Goal: Information Seeking & Learning: Compare options

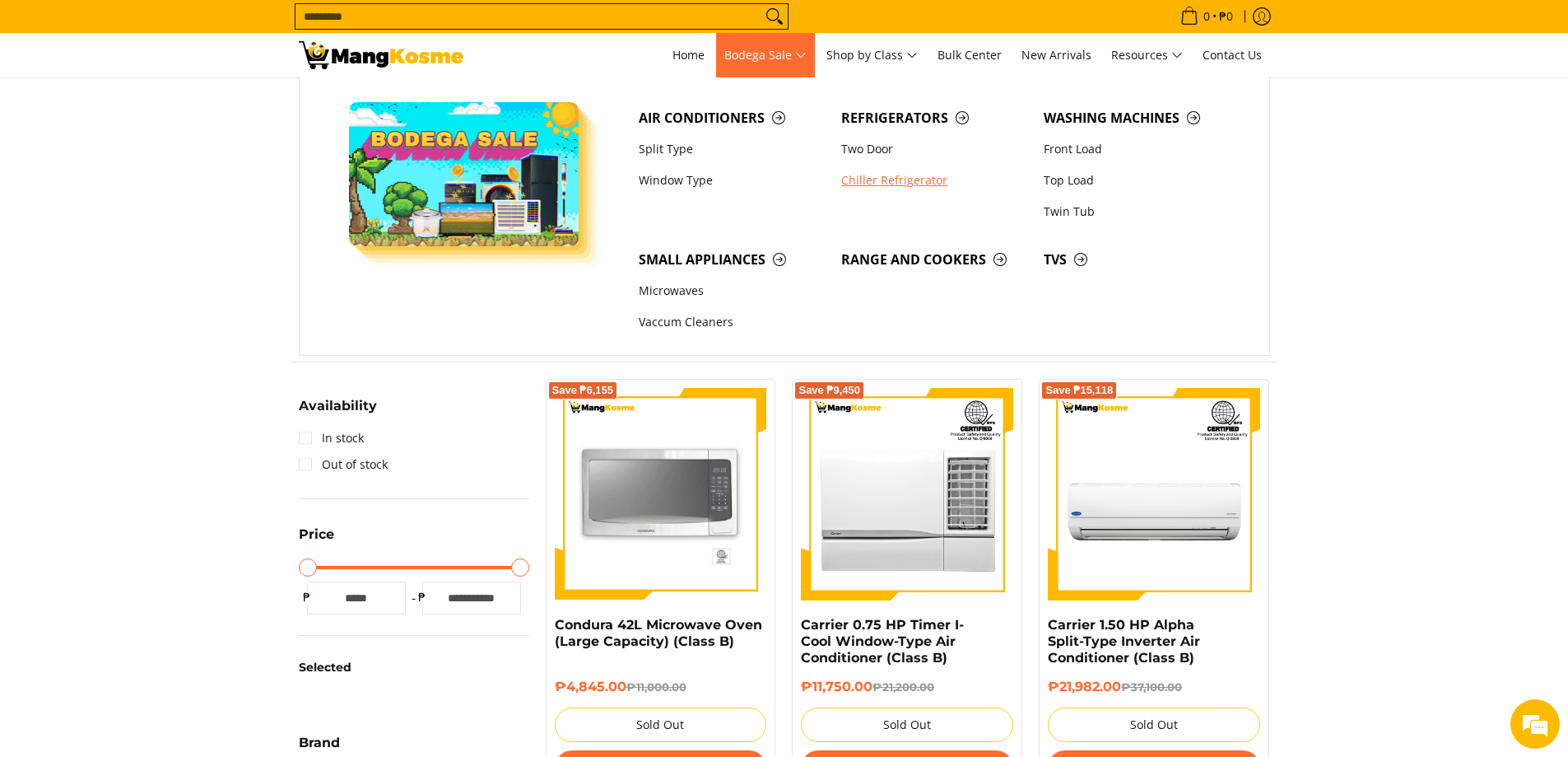
click at [899, 184] on link "Chiller Refrigerator" at bounding box center [934, 180] width 203 height 32
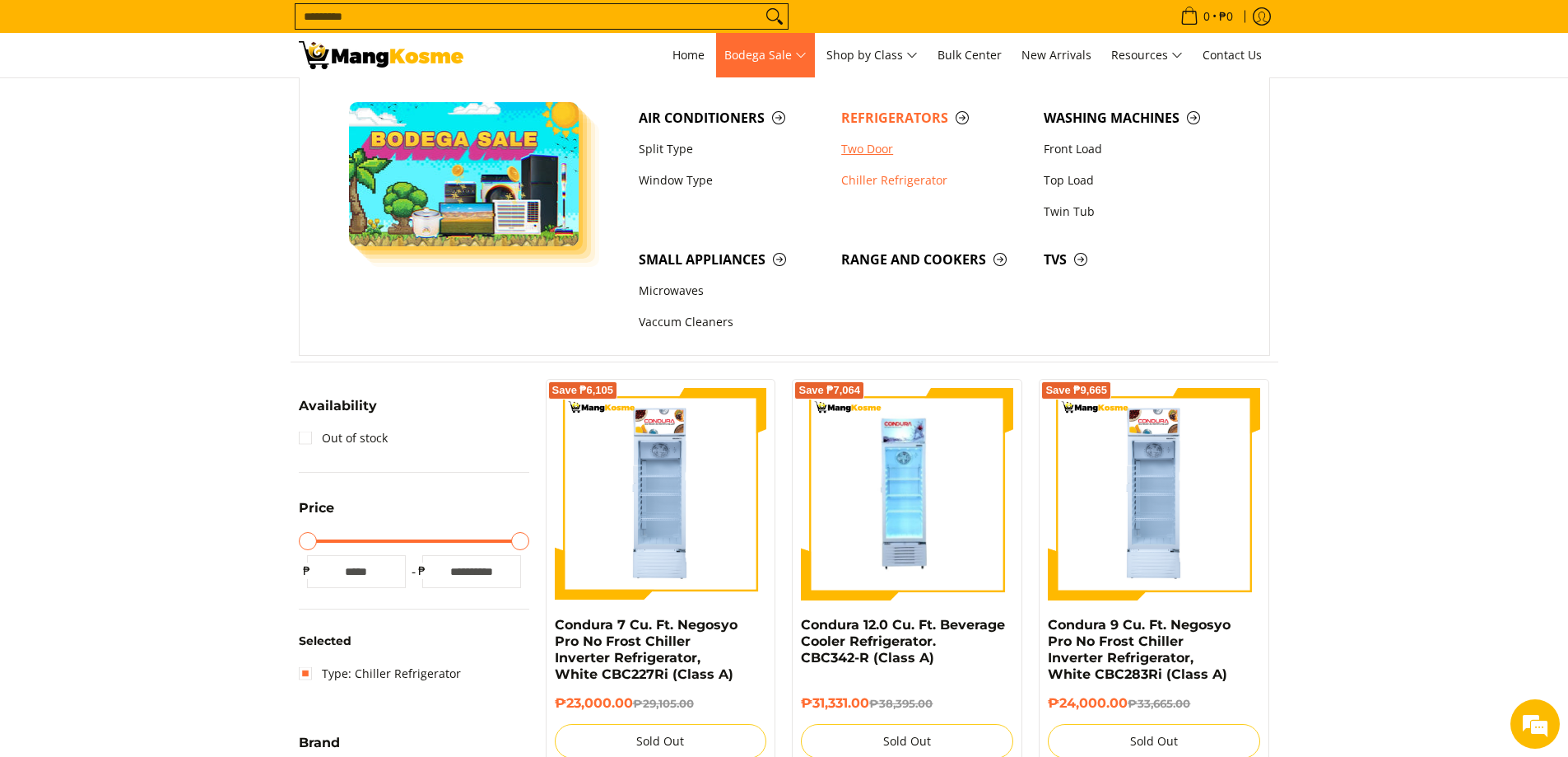
click at [864, 143] on link "Two Door" at bounding box center [934, 149] width 203 height 32
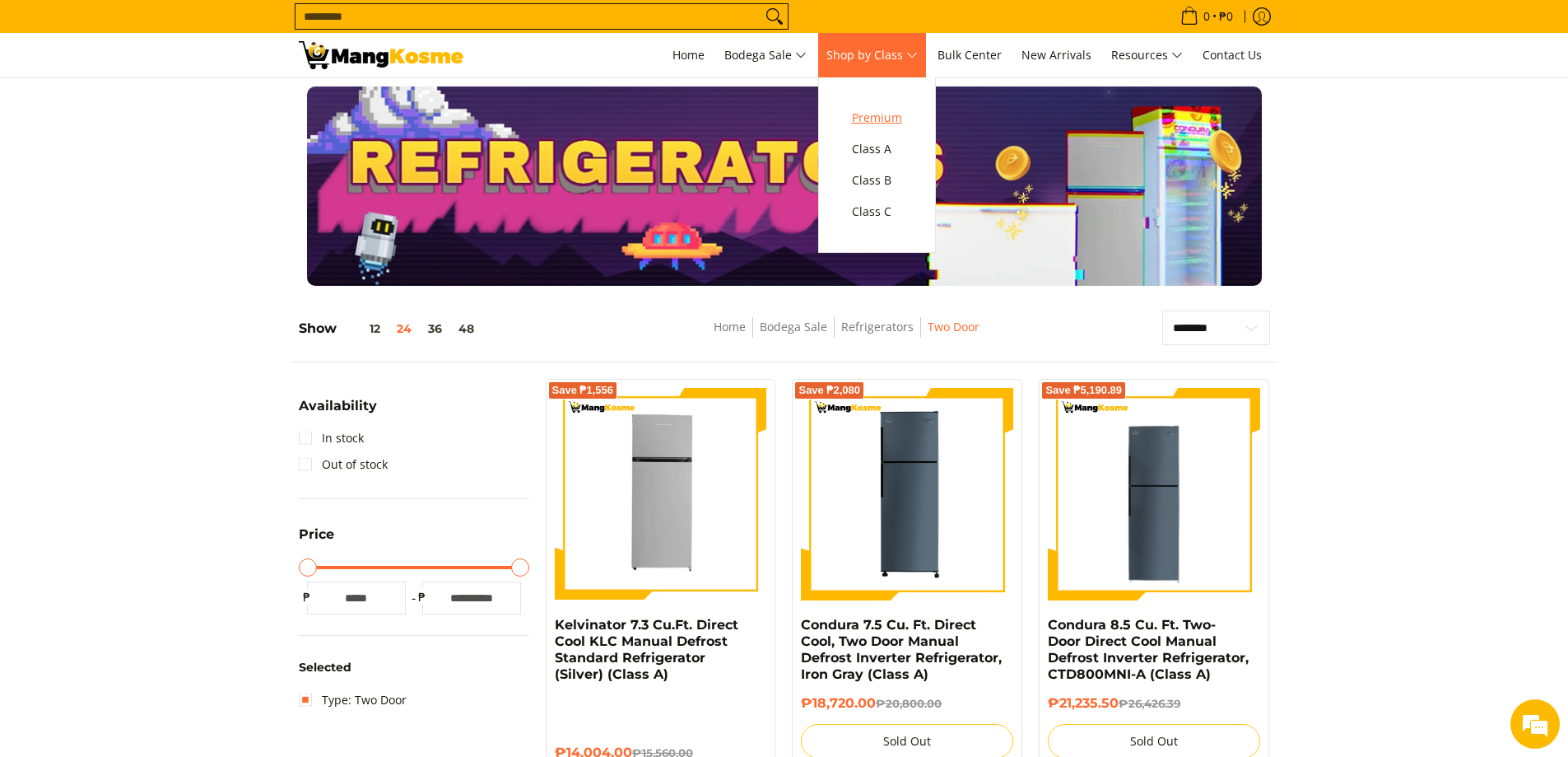
click at [887, 114] on span "Premium" at bounding box center [876, 118] width 50 height 21
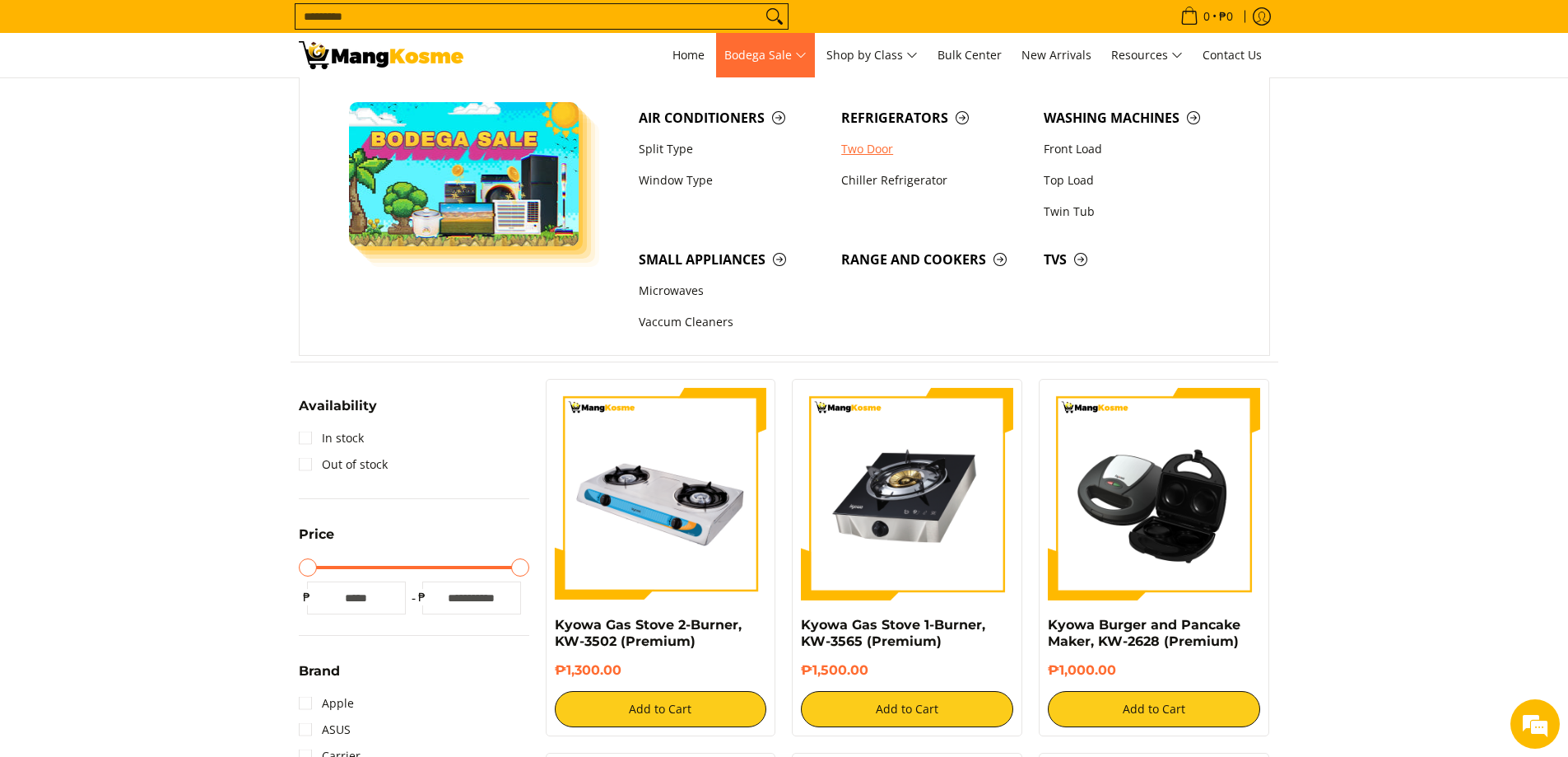
click at [881, 152] on link "Two Door" at bounding box center [934, 149] width 203 height 32
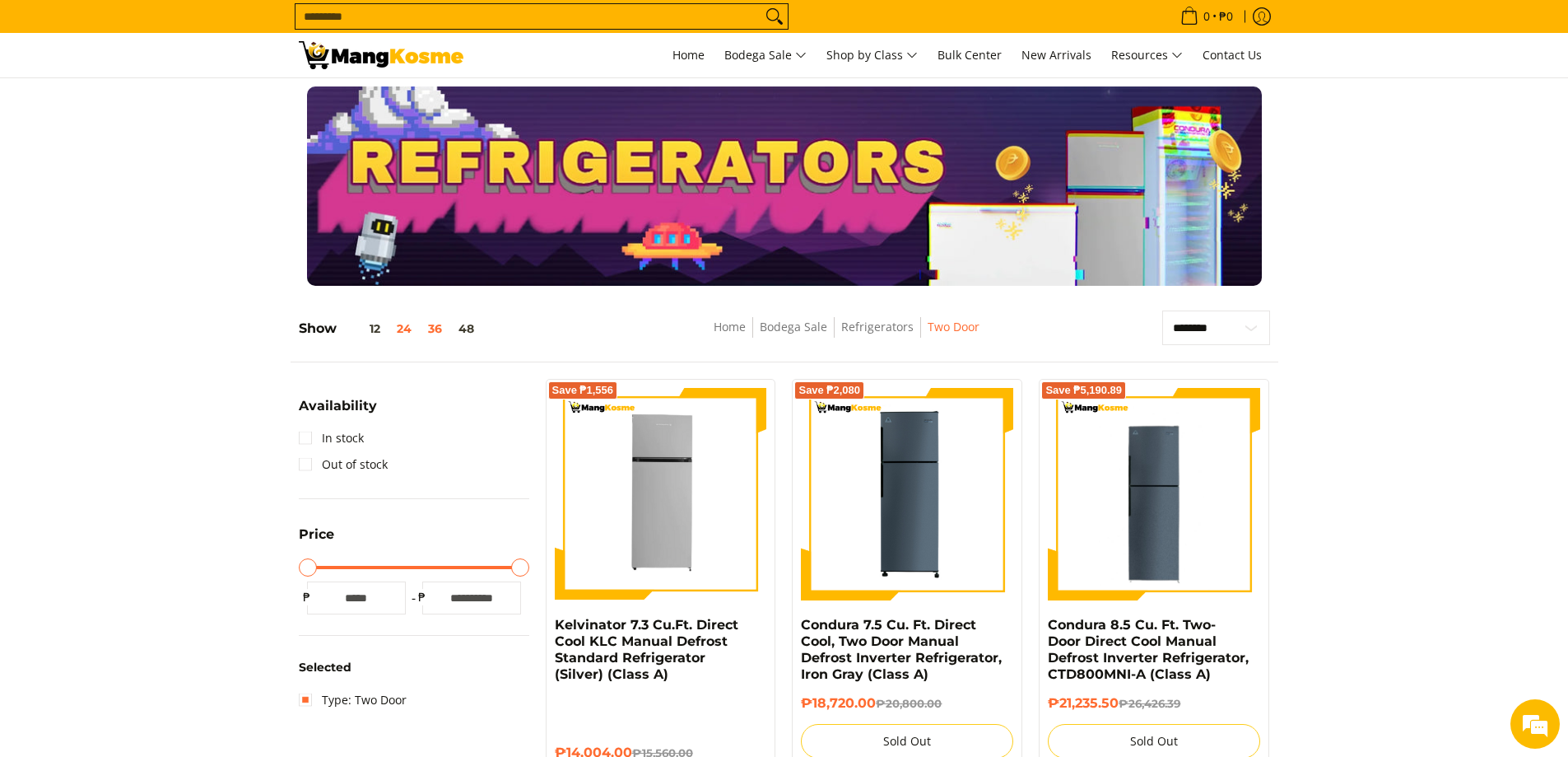
click at [428, 330] on button "36" at bounding box center [435, 328] width 31 height 13
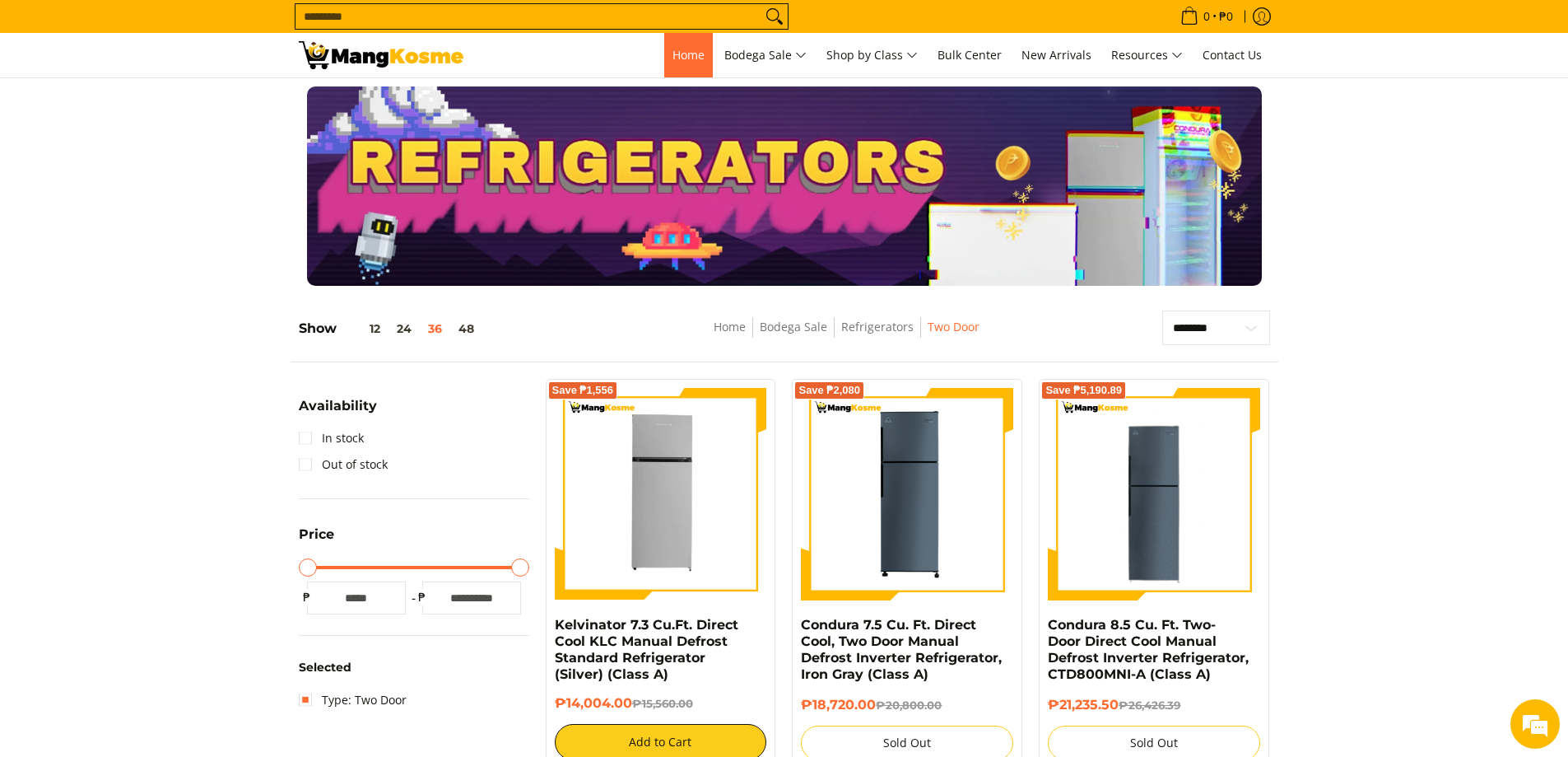
click at [687, 58] on span "Home" at bounding box center [688, 55] width 32 height 15
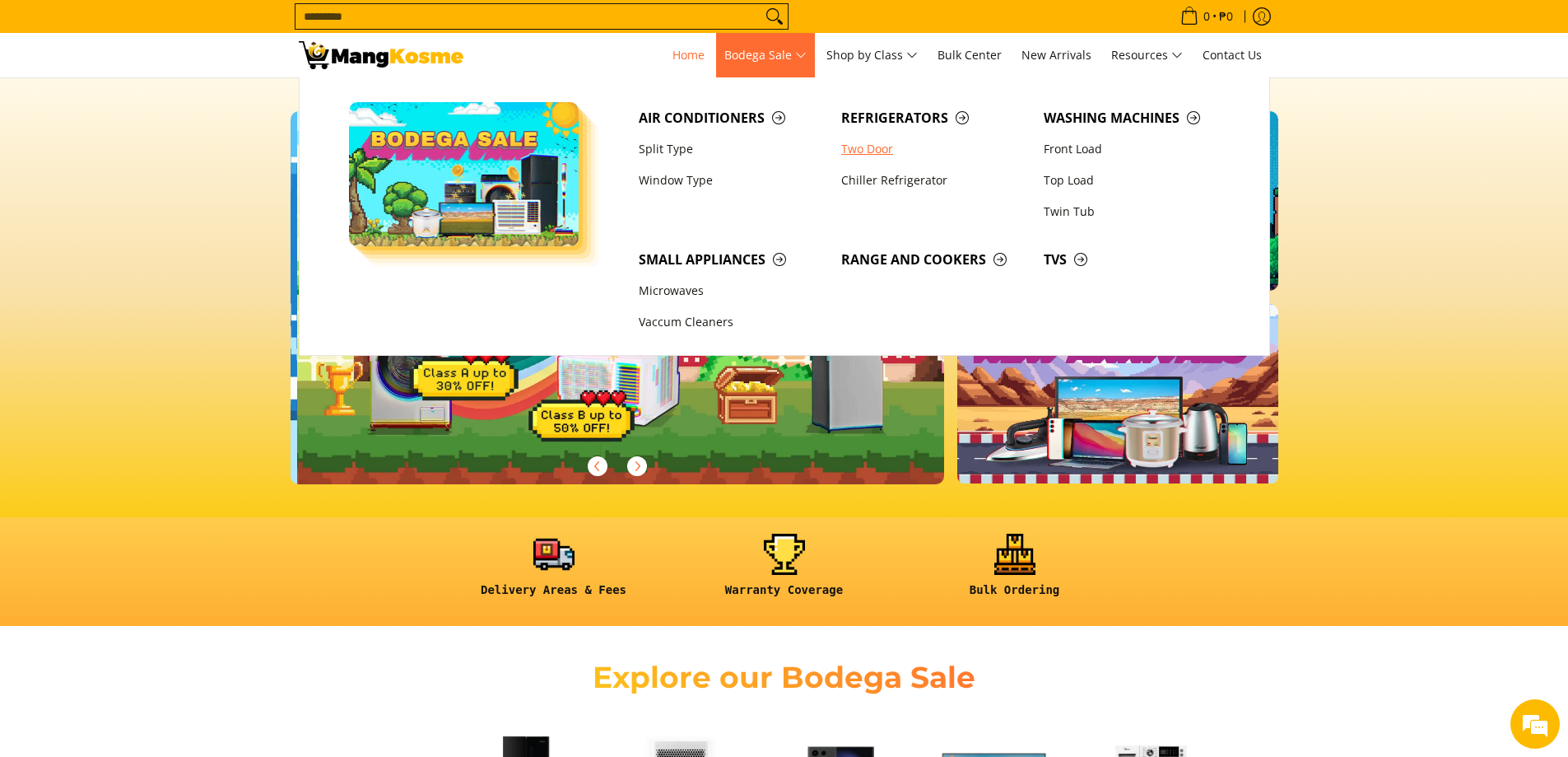
scroll to position [0, 654]
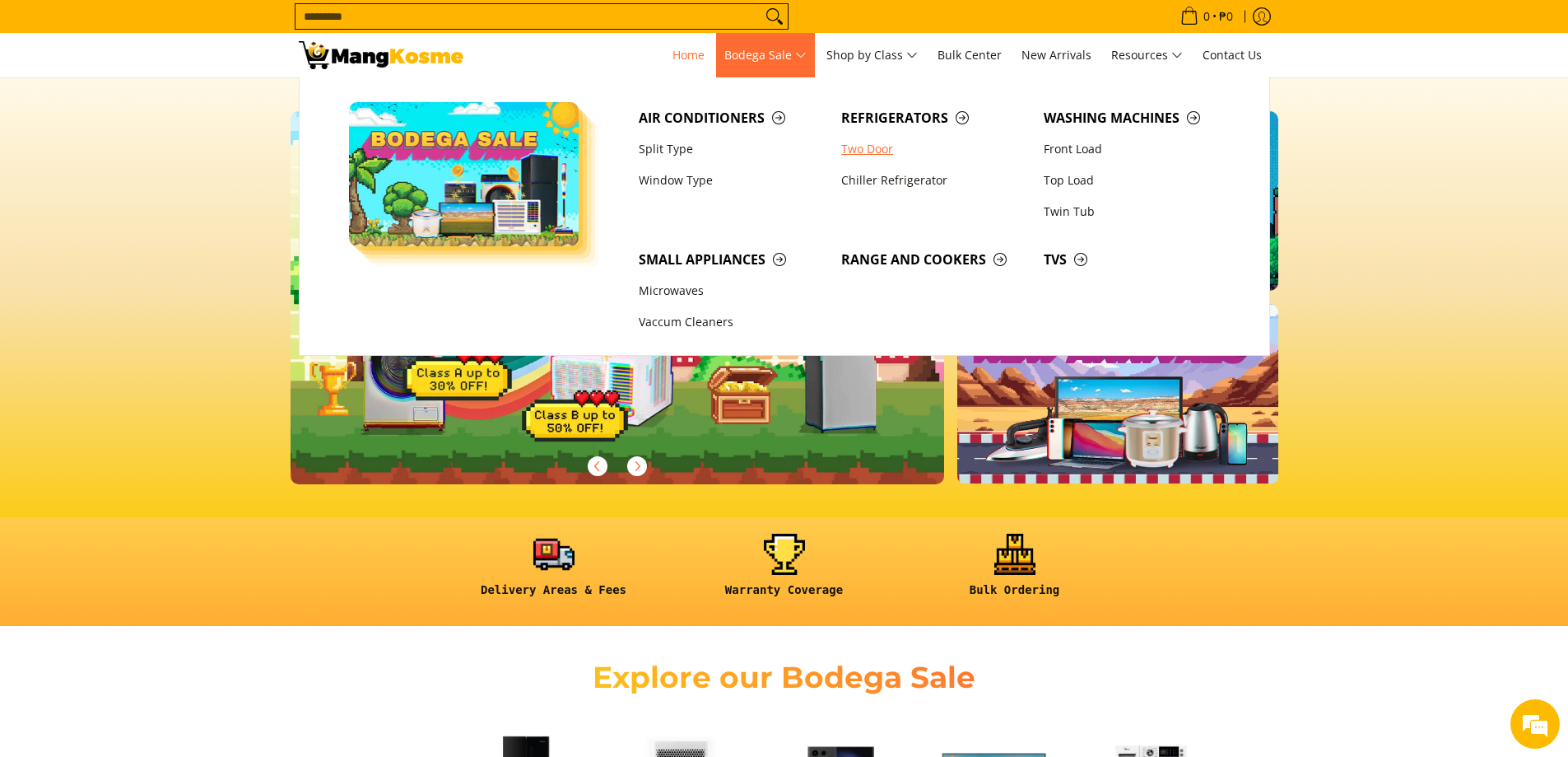
click at [877, 152] on link "Two Door" at bounding box center [934, 149] width 203 height 32
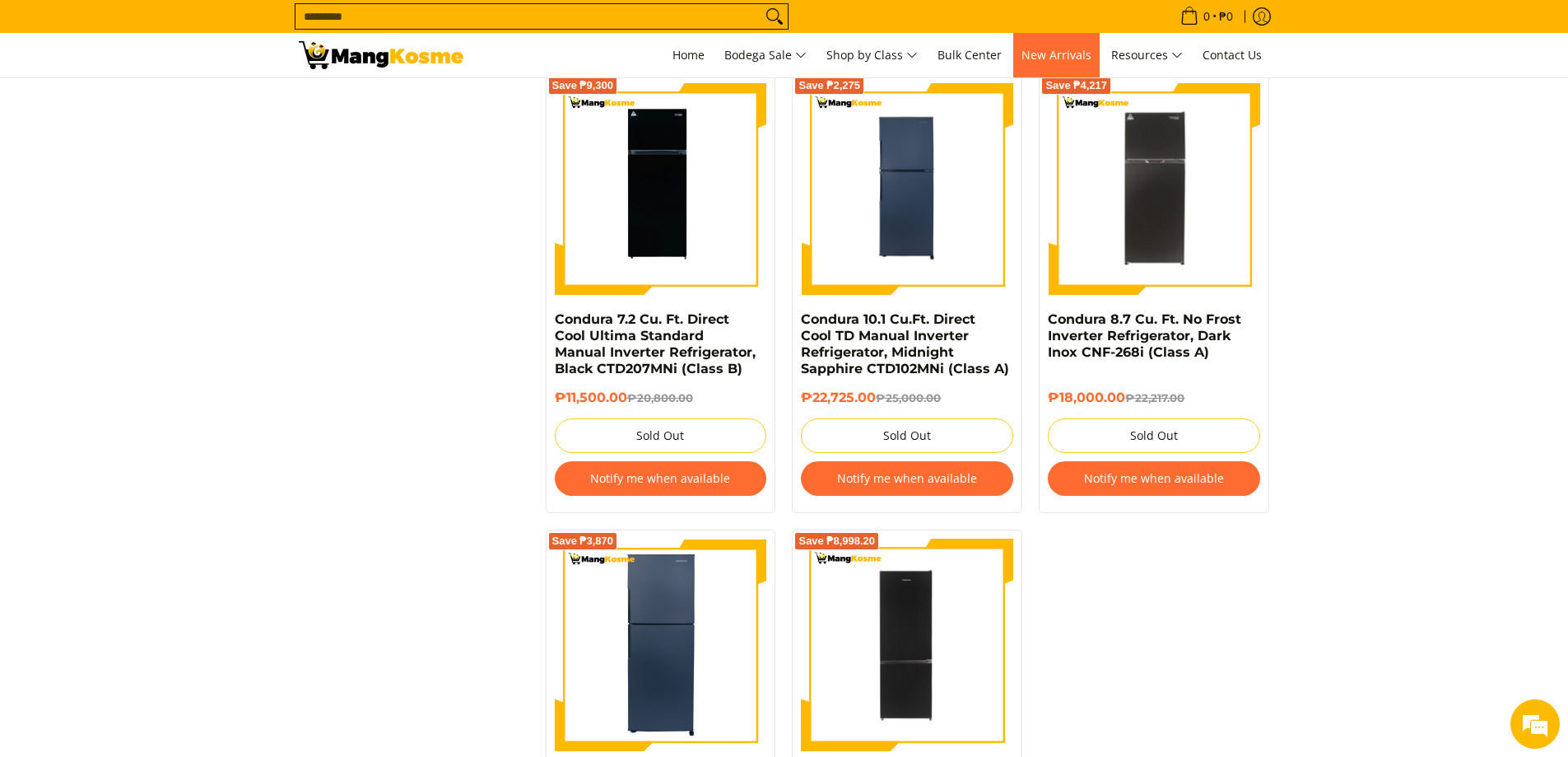
click at [1037, 56] on span "New Arrivals" at bounding box center [1057, 55] width 70 height 15
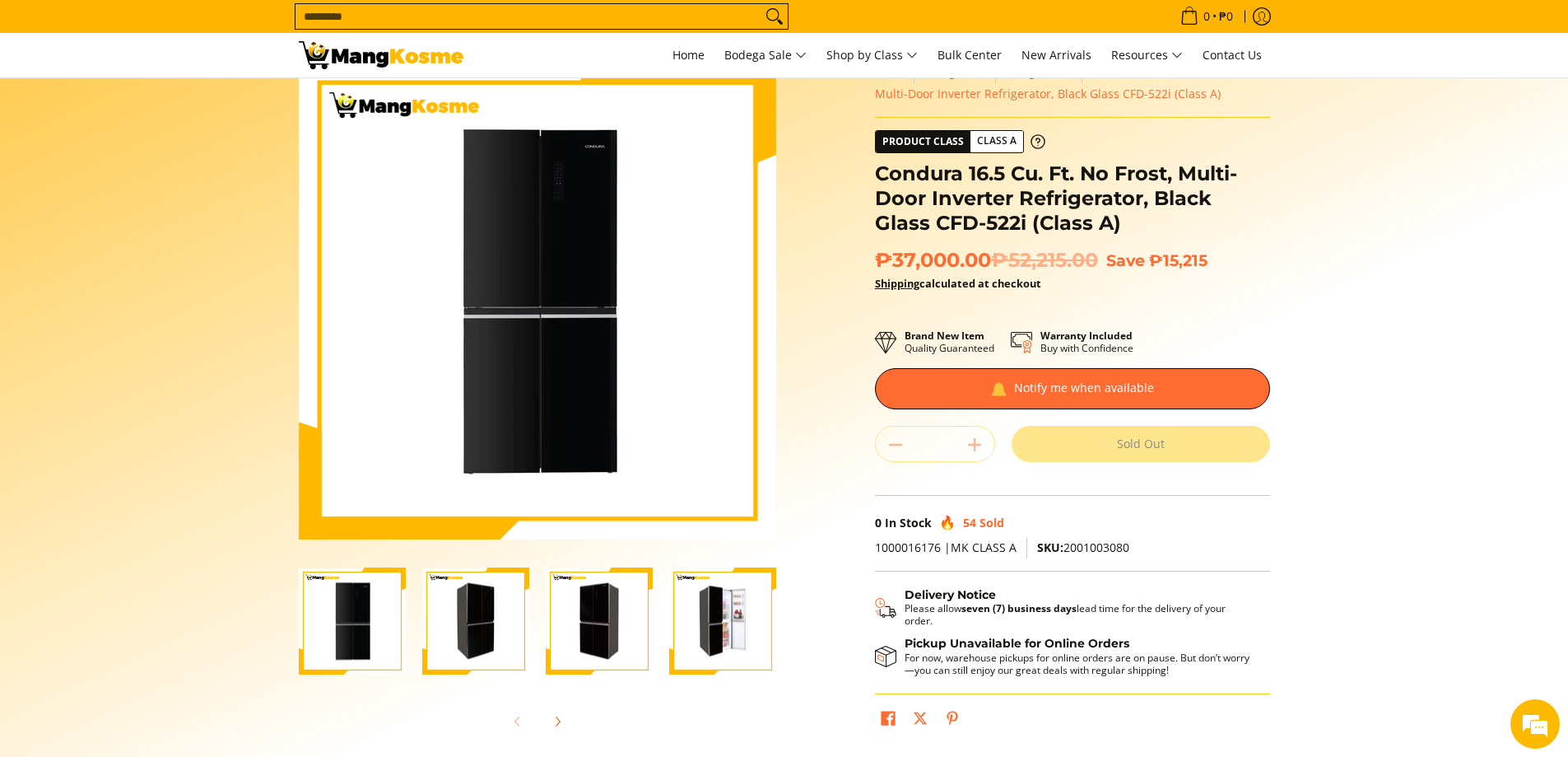
scroll to position [494, 0]
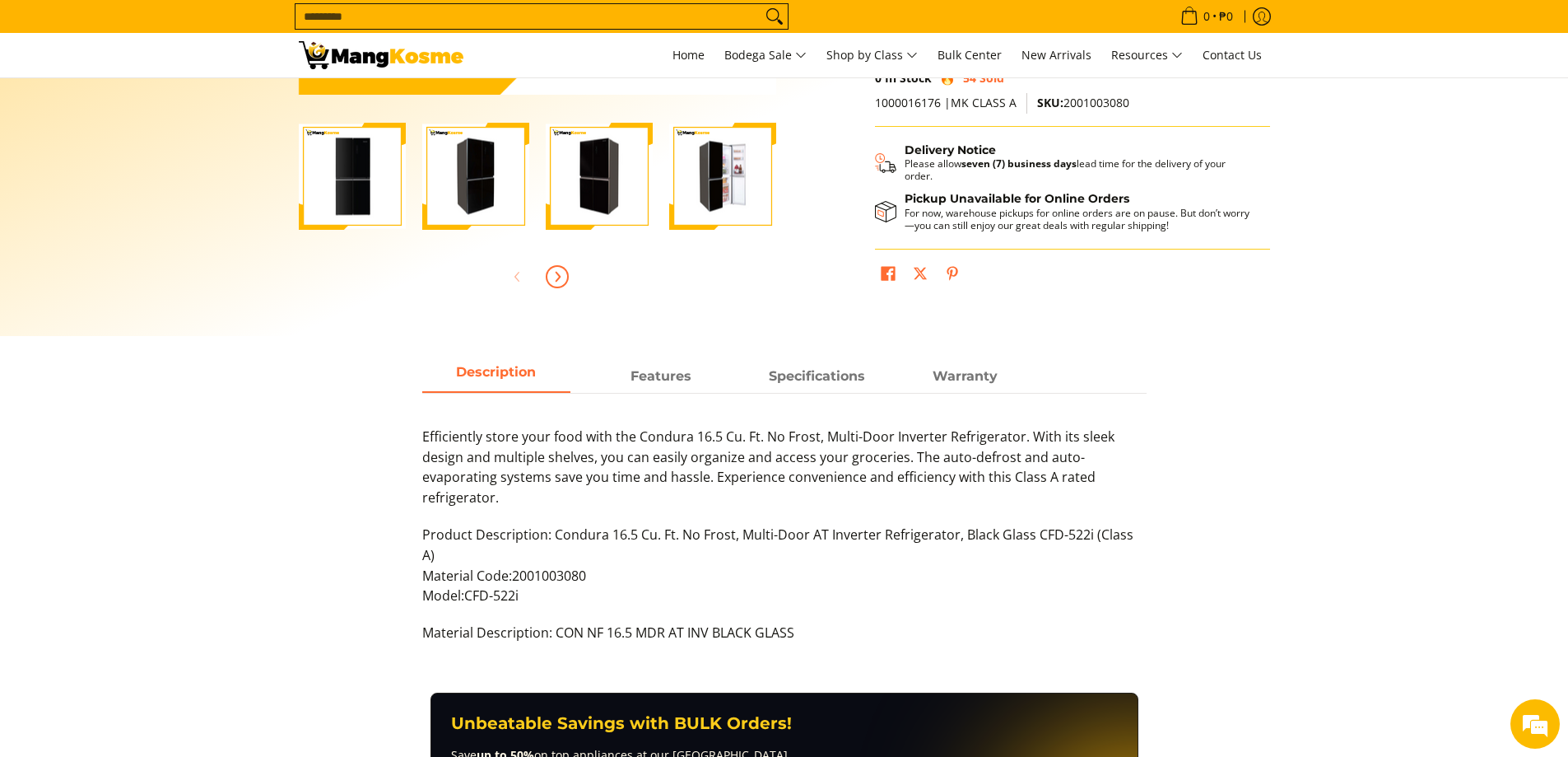
click at [548, 276] on span "Next" at bounding box center [557, 276] width 20 height 20
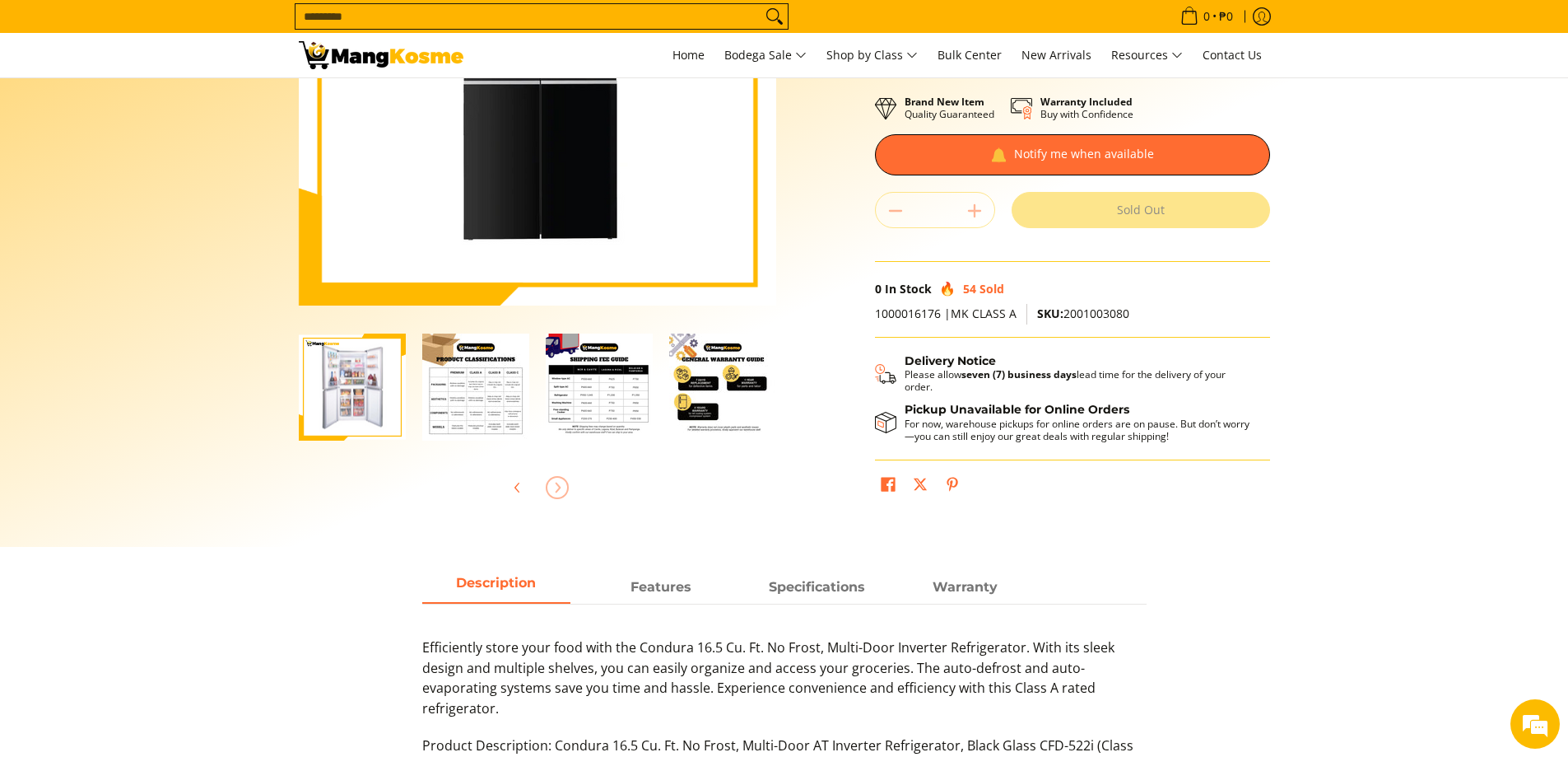
scroll to position [0, 0]
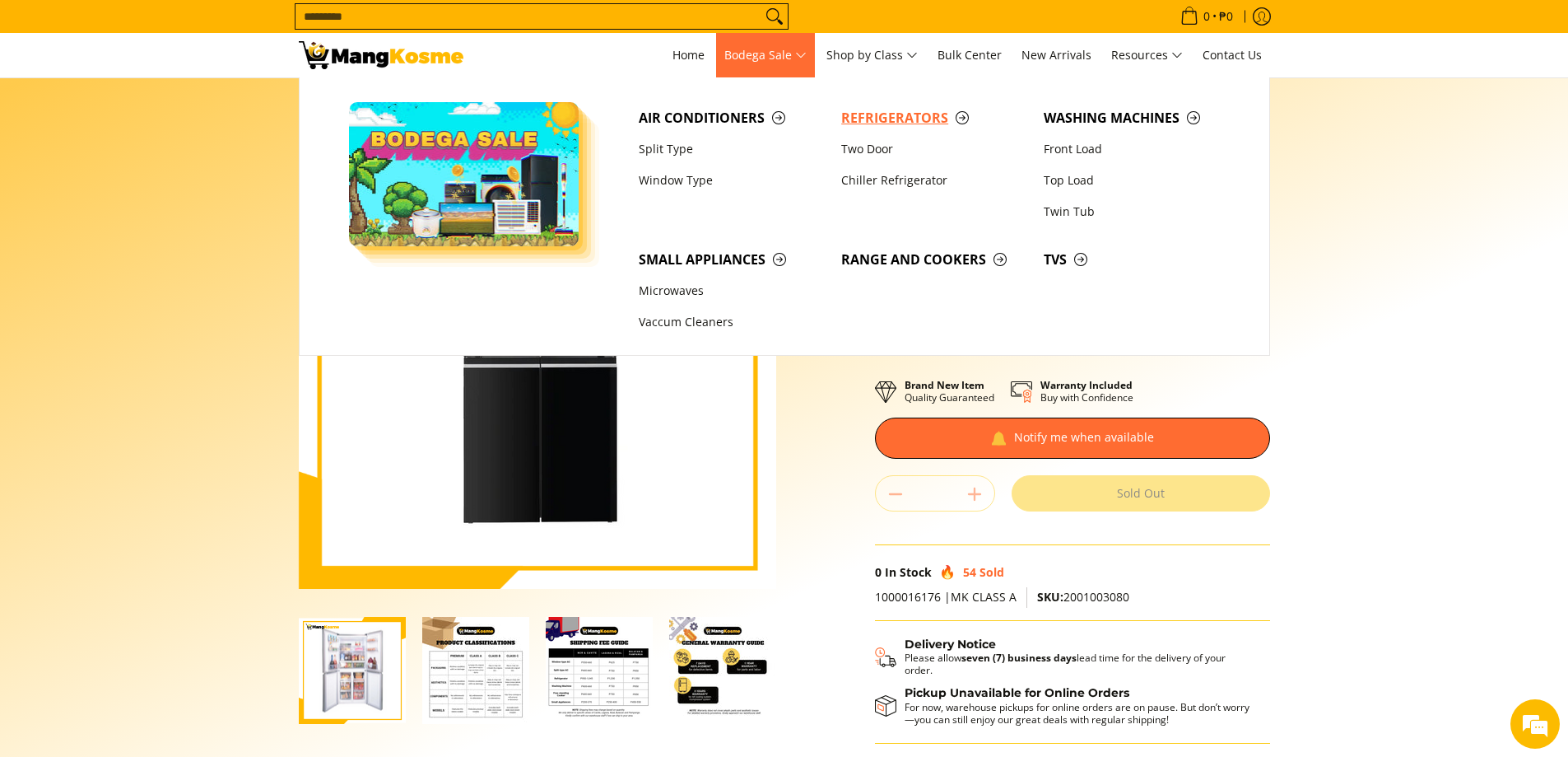
click at [951, 118] on span "Refrigerators" at bounding box center [934, 118] width 186 height 21
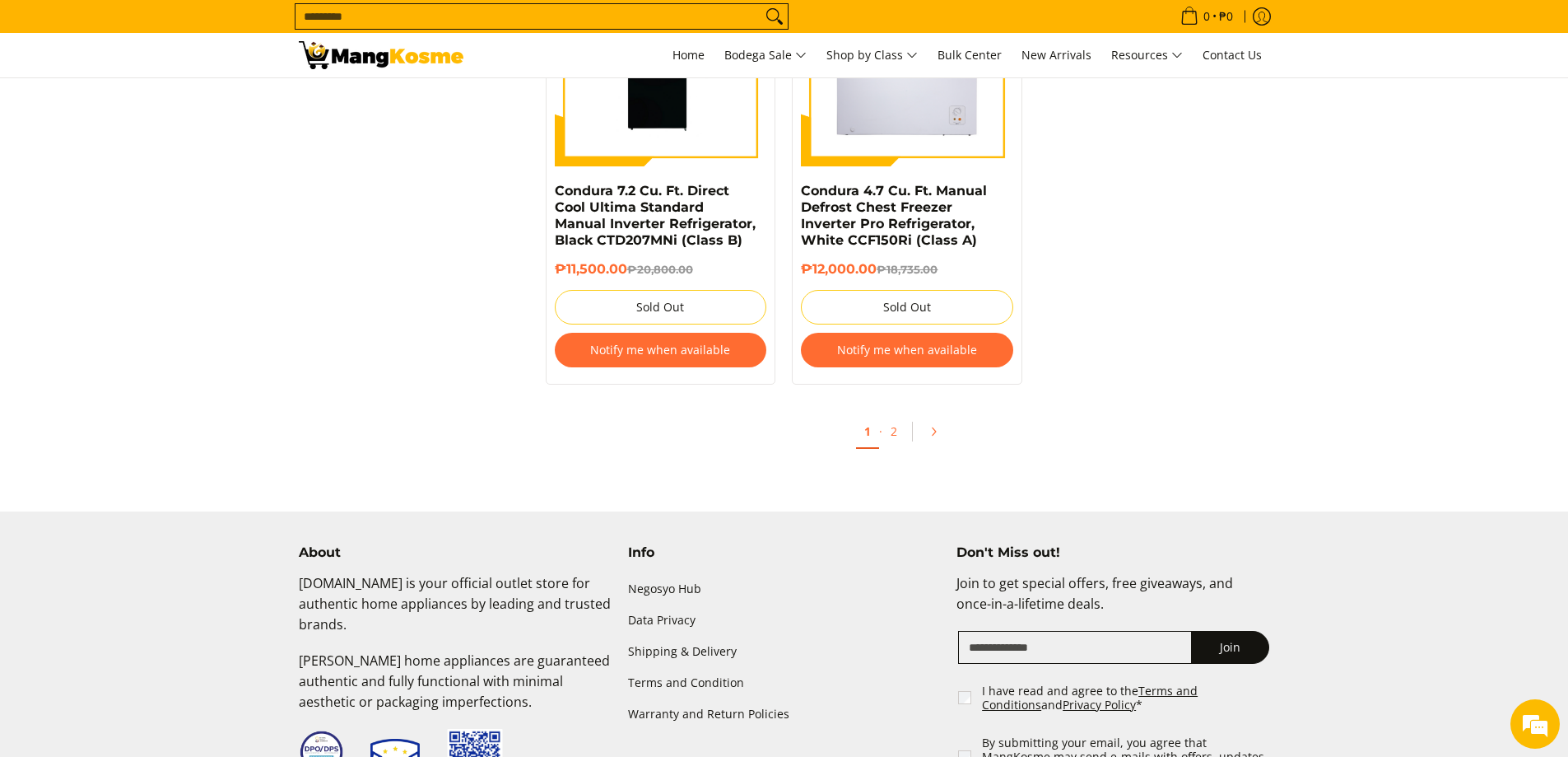
scroll to position [5434, 0]
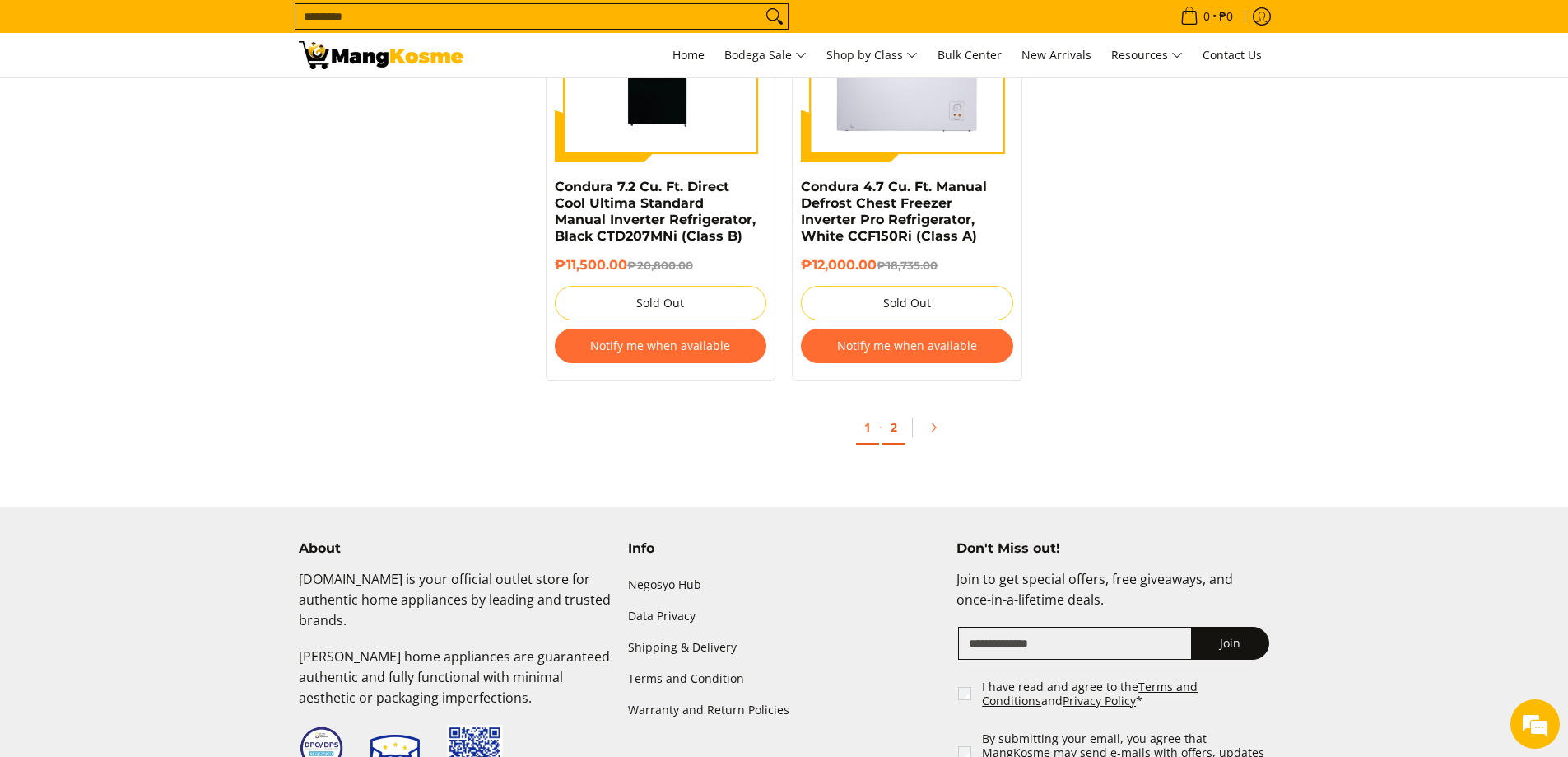
click at [895, 414] on link "2" at bounding box center [893, 427] width 23 height 33
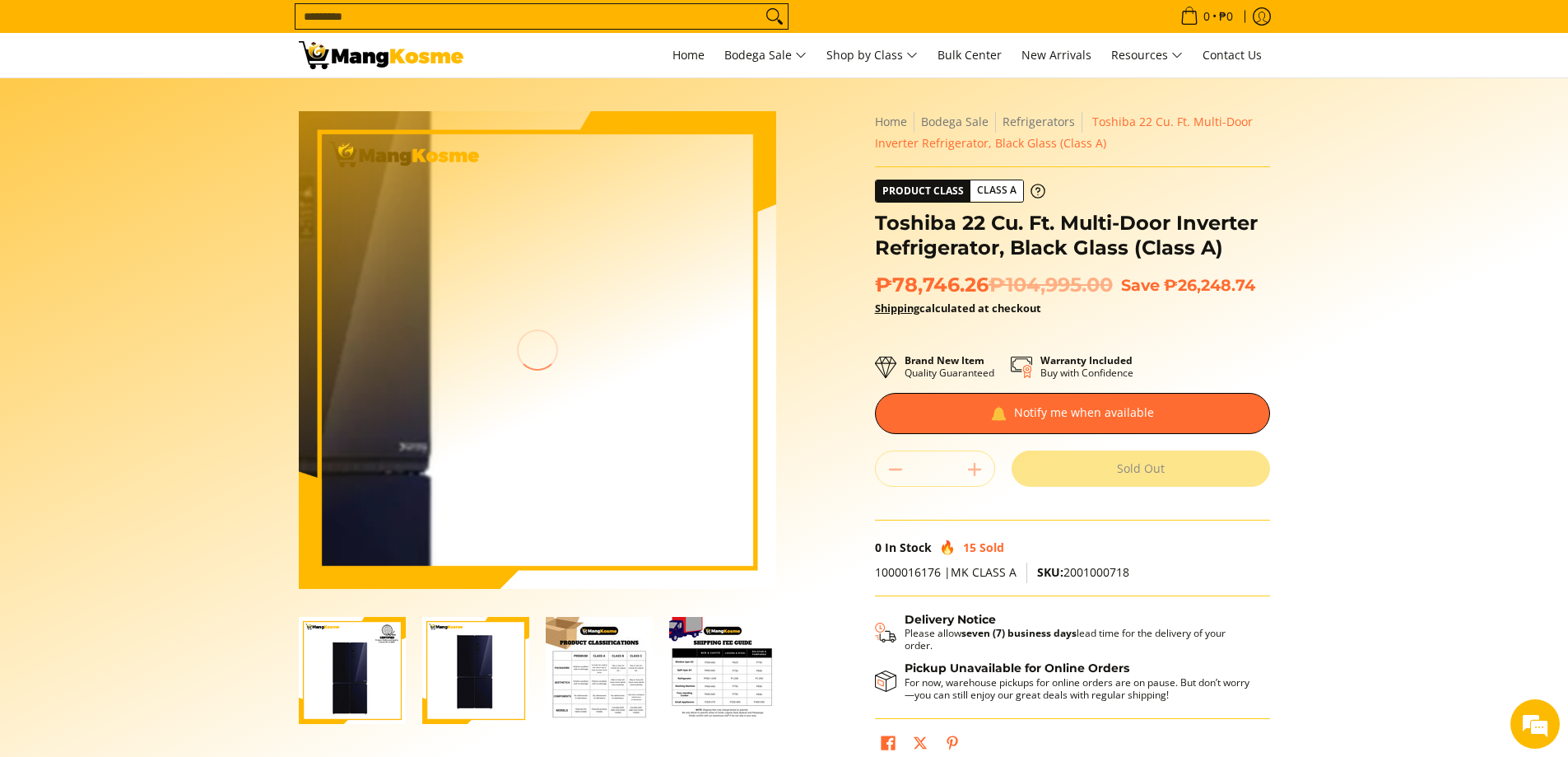
click at [703, 348] on img at bounding box center [537, 350] width 477 height 477
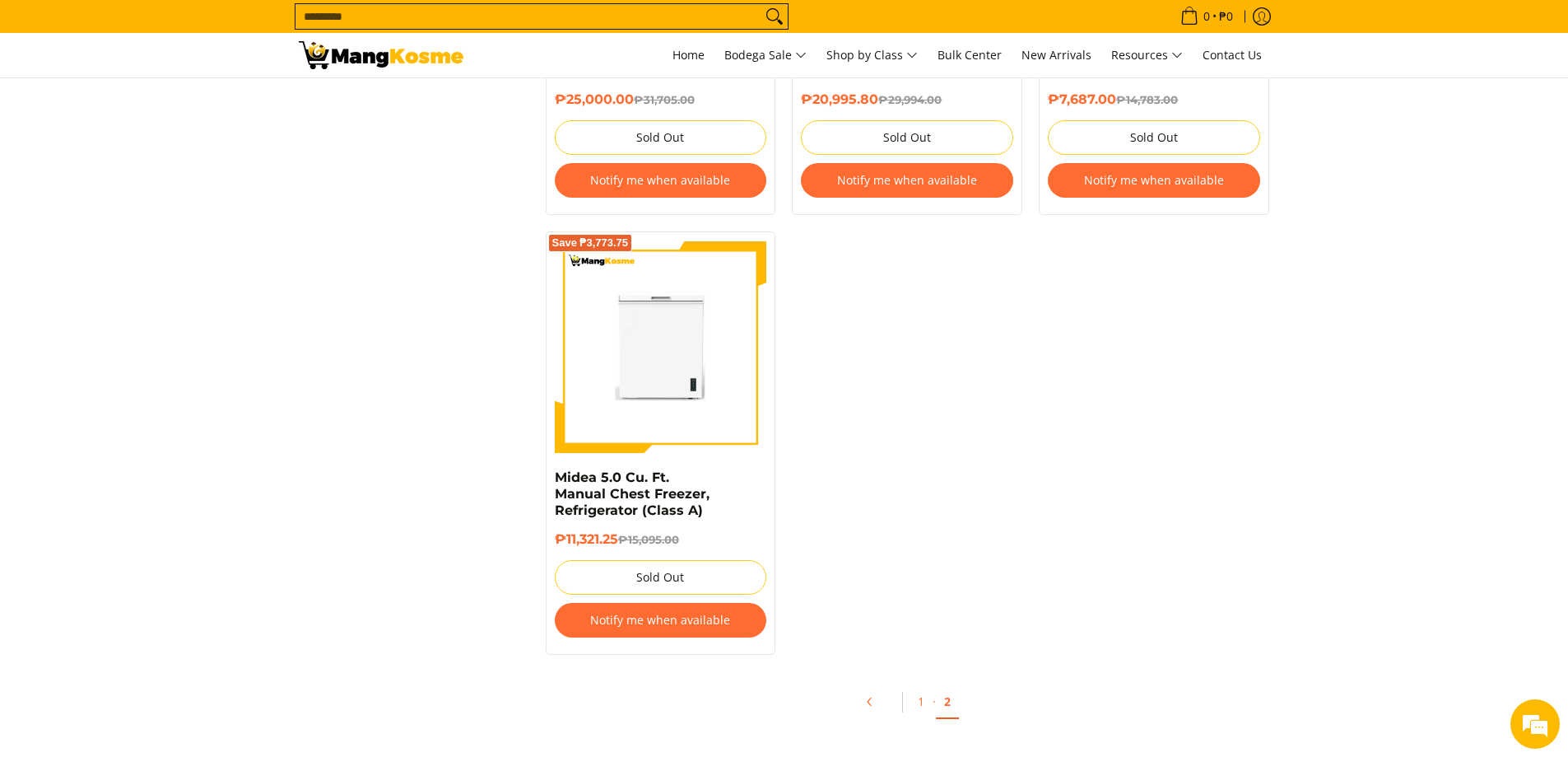
scroll to position [3376, 0]
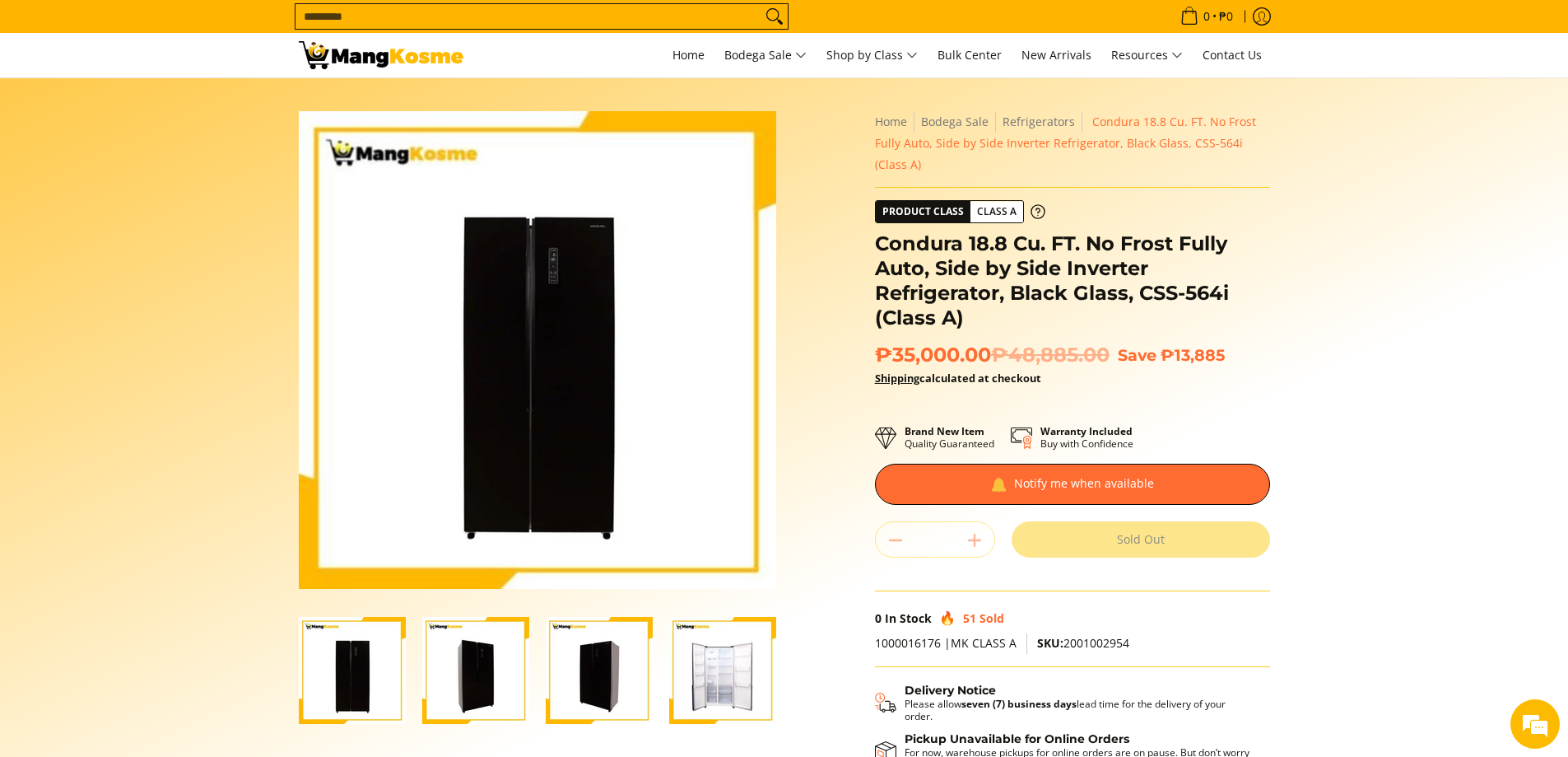
click at [726, 673] on img "Condura 18.8 Cu. FT. No Frost Fully Auto, Side by Side Inverter Refrigerator, B…" at bounding box center [722, 670] width 107 height 107
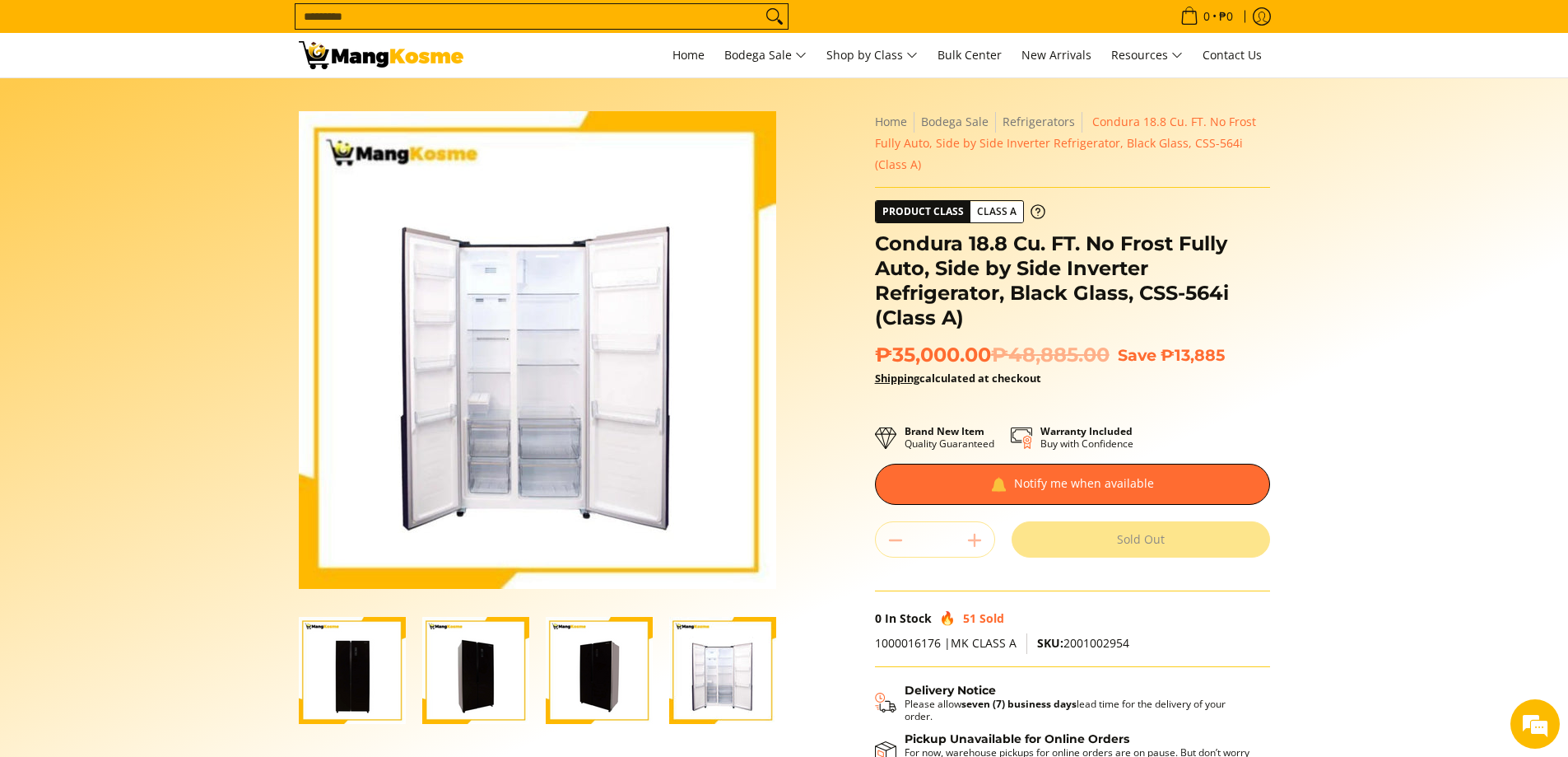
click at [352, 38] on link at bounding box center [380, 56] width 165 height 44
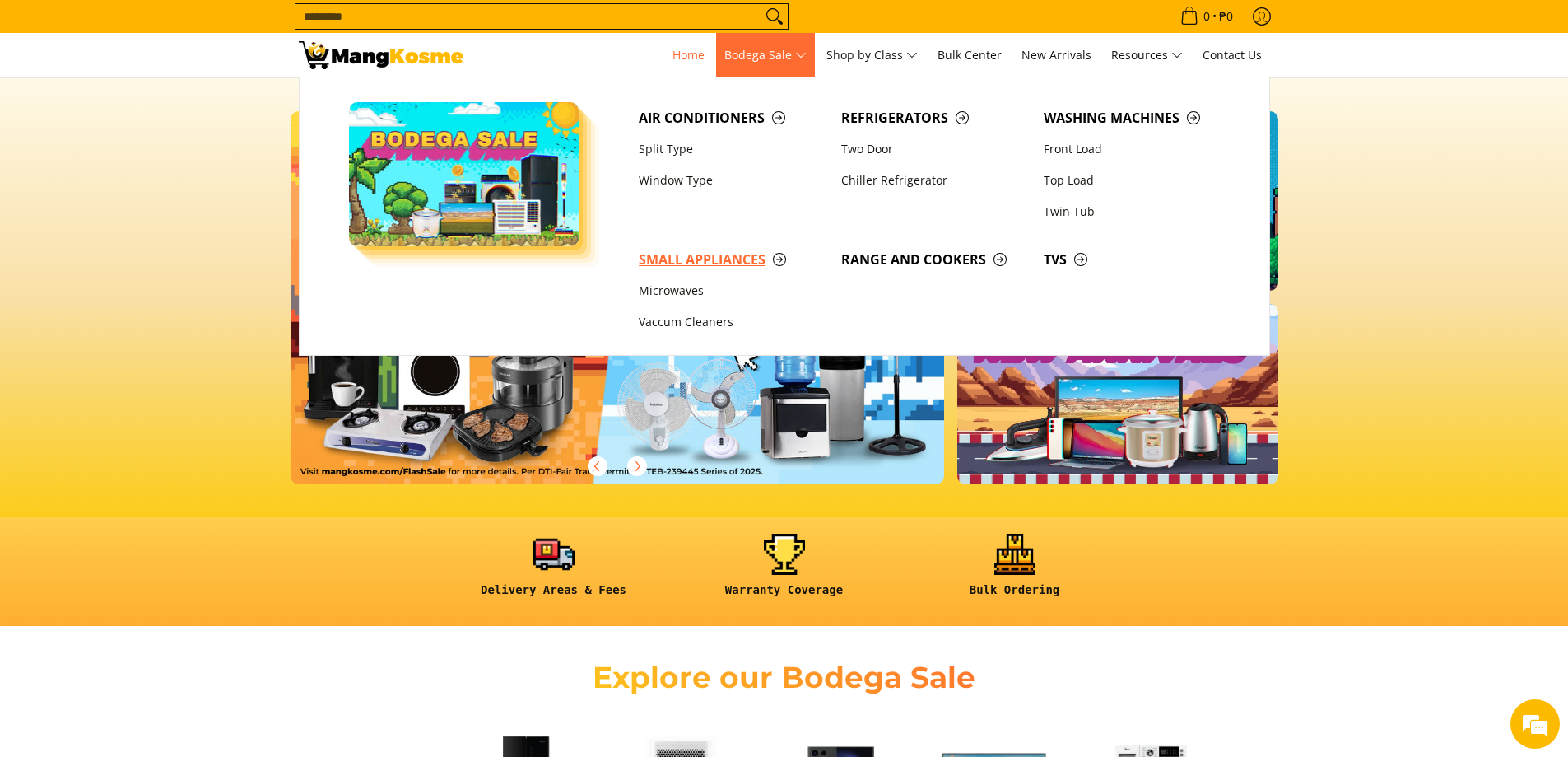
click at [786, 268] on span "Small Appliances" at bounding box center [732, 260] width 186 height 21
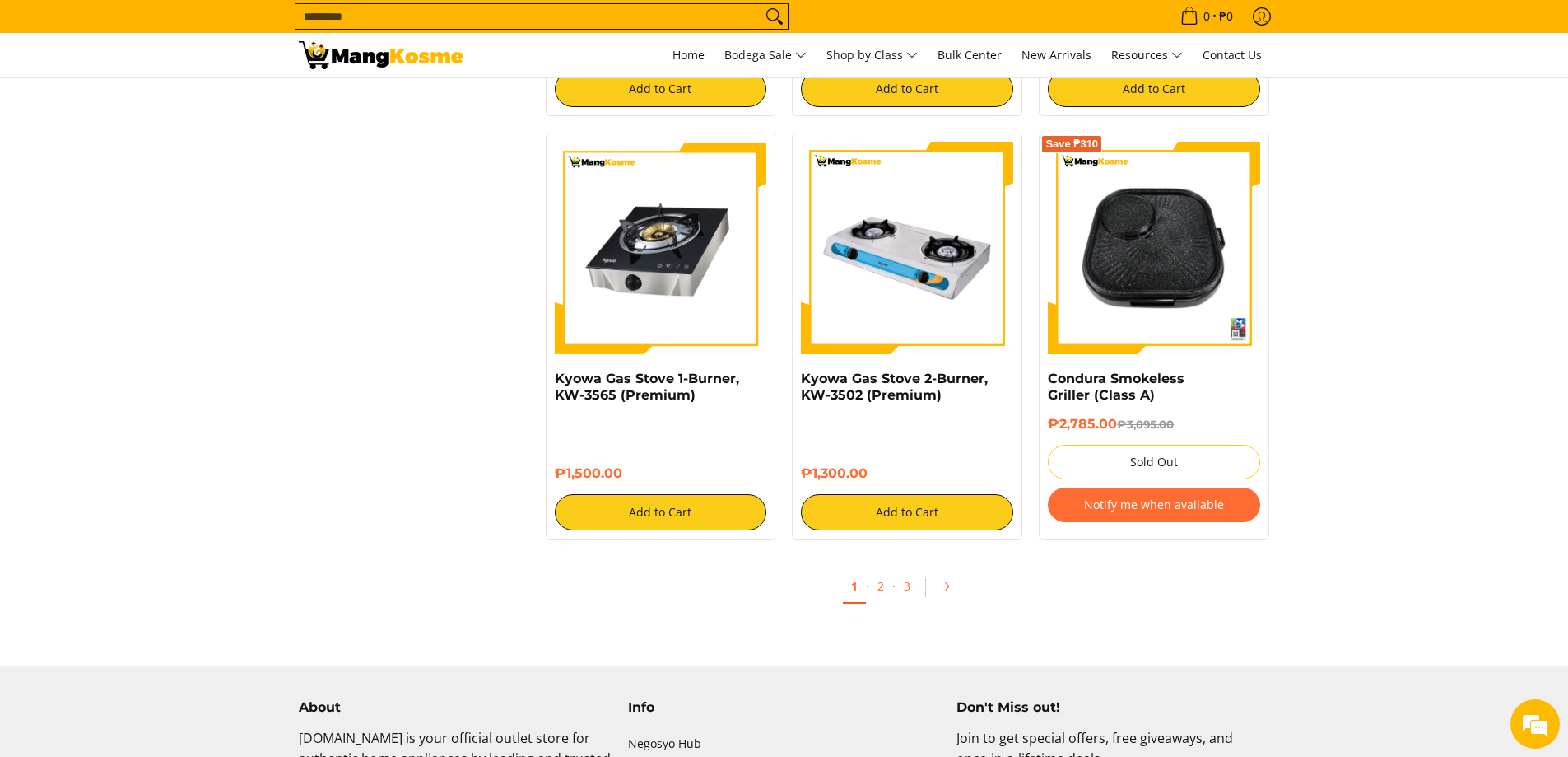
scroll to position [4446, 0]
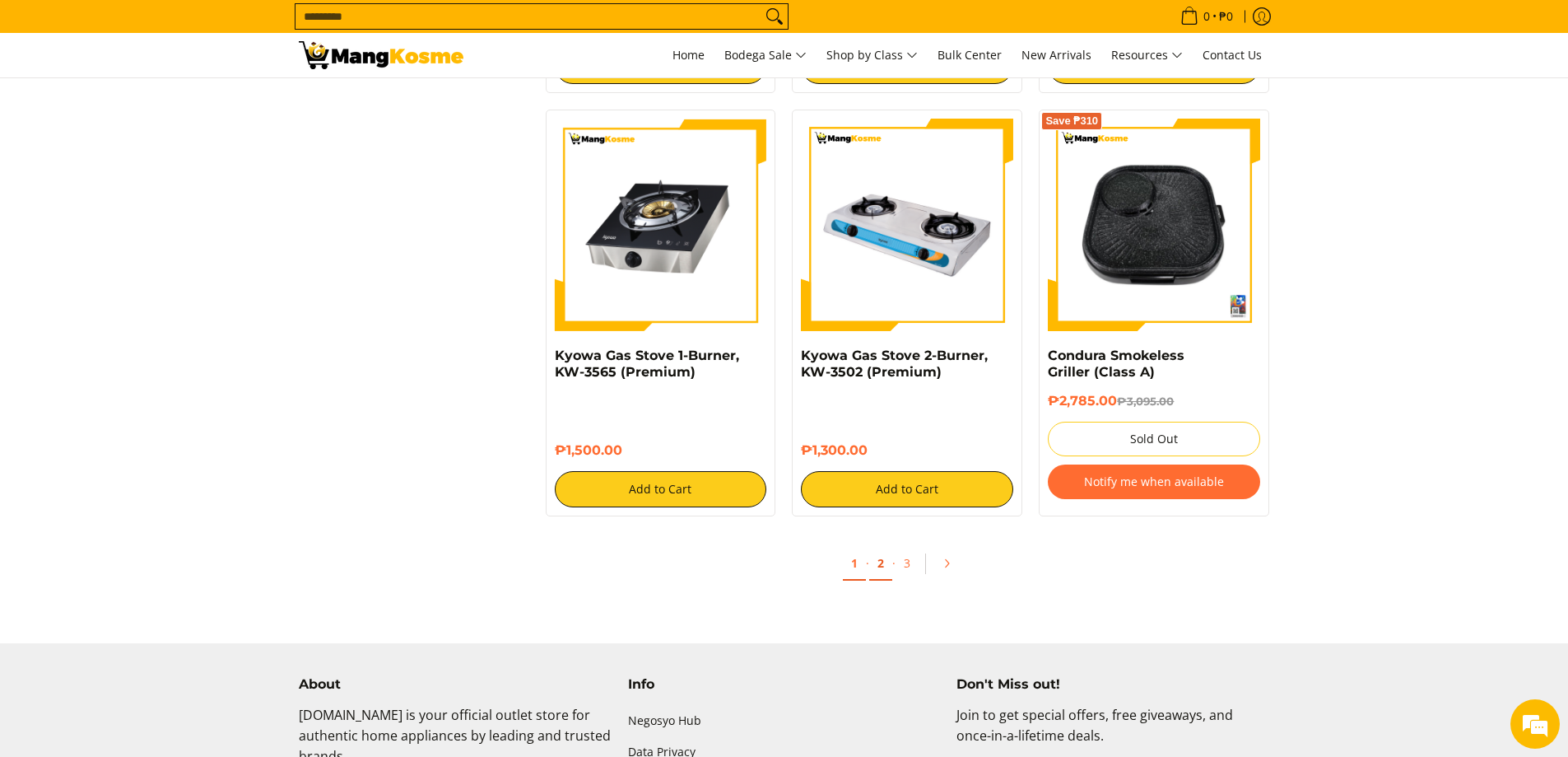
click at [882, 563] on link "2" at bounding box center [880, 563] width 23 height 33
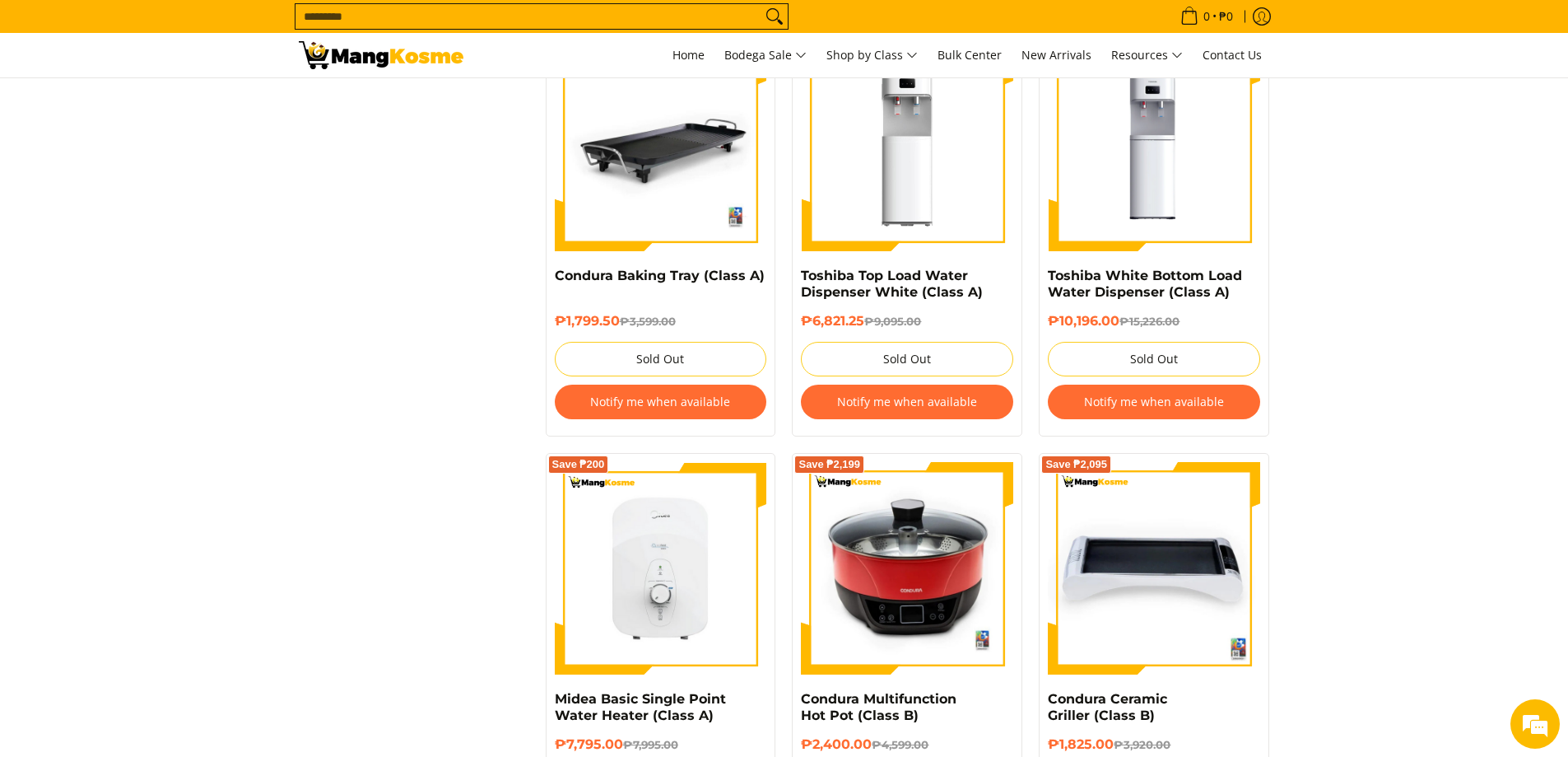
scroll to position [2552, 0]
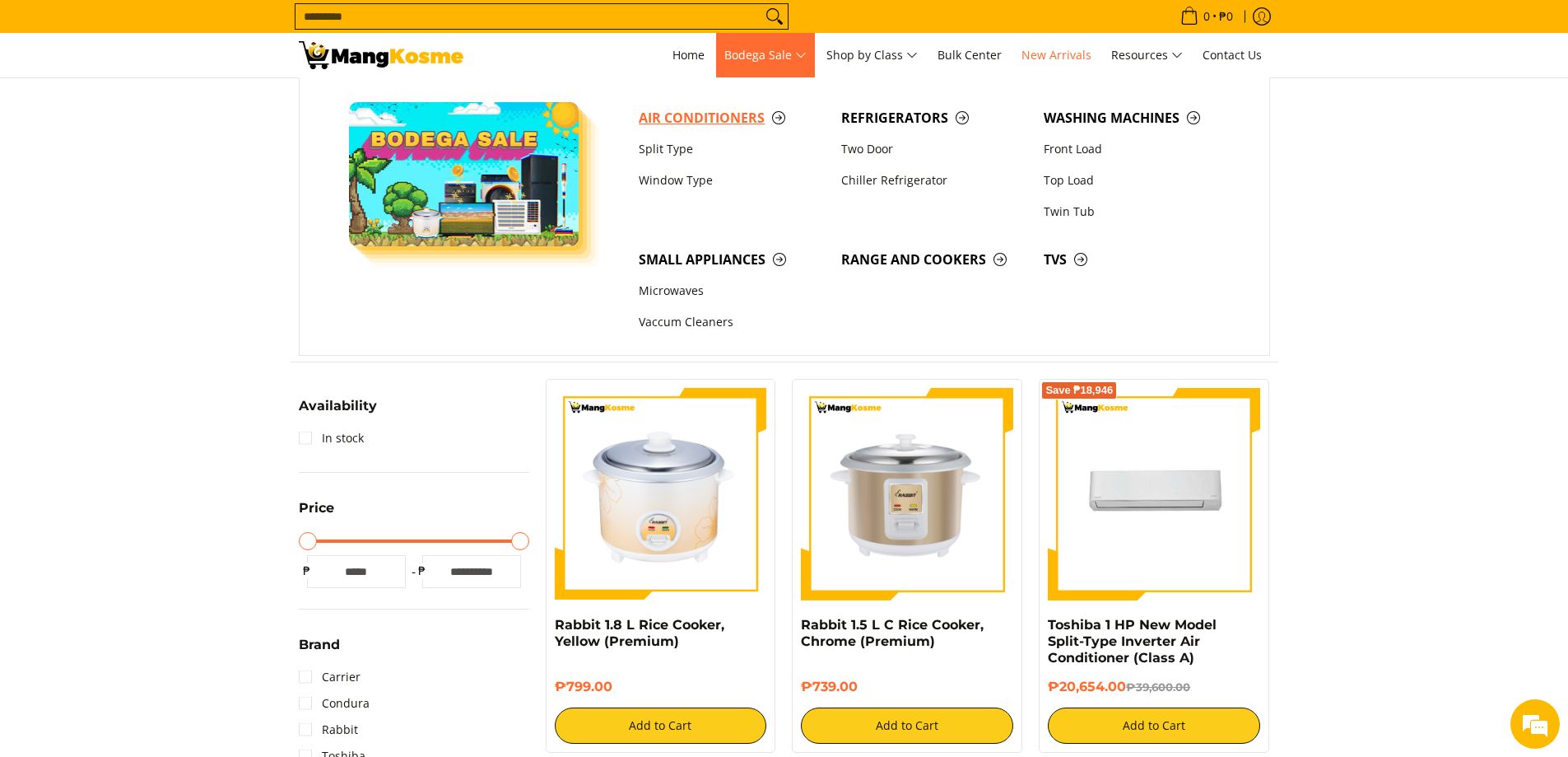
click at [775, 120] on span "Air Conditioners" at bounding box center [732, 118] width 186 height 21
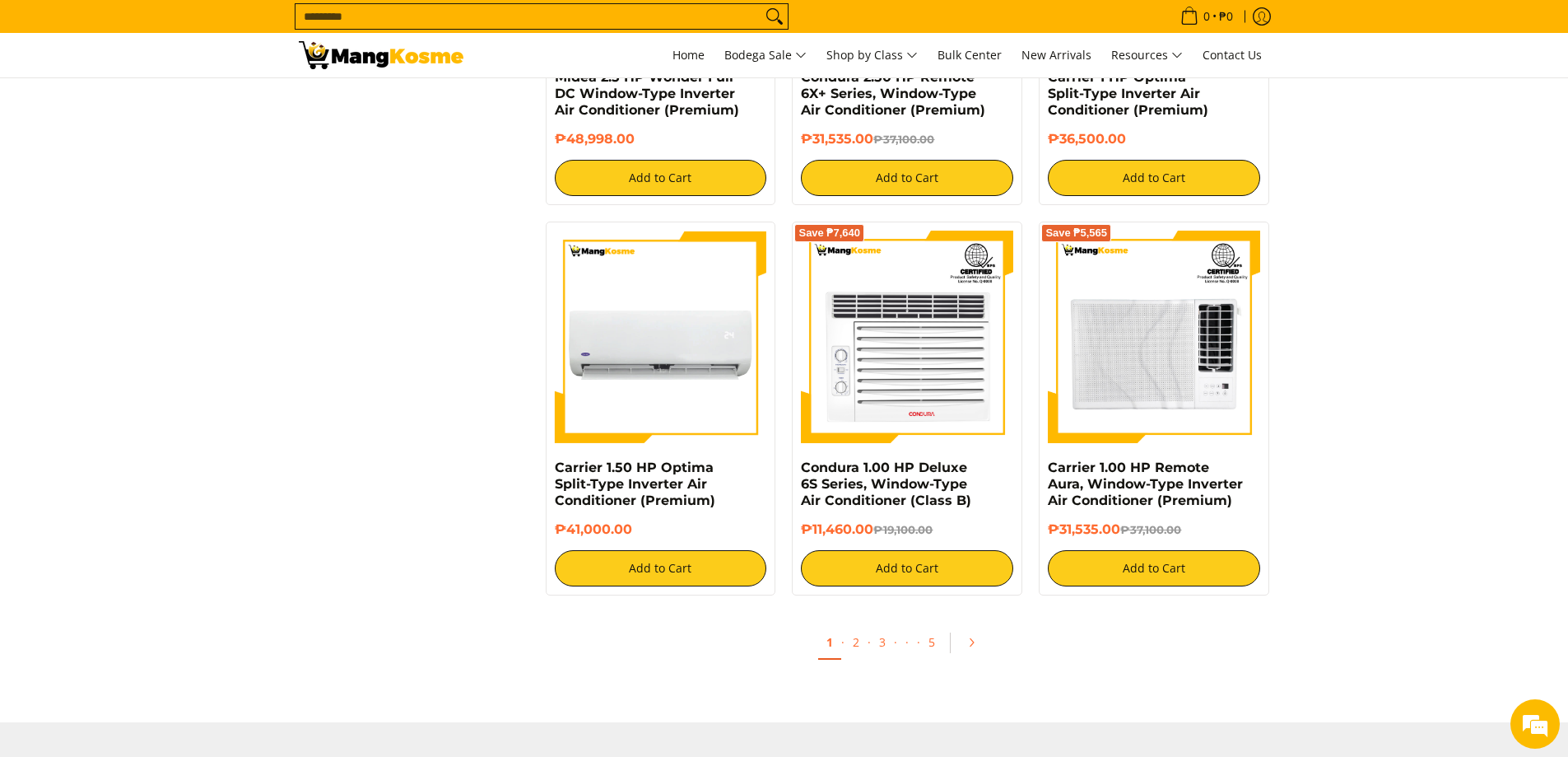
scroll to position [4776, 0]
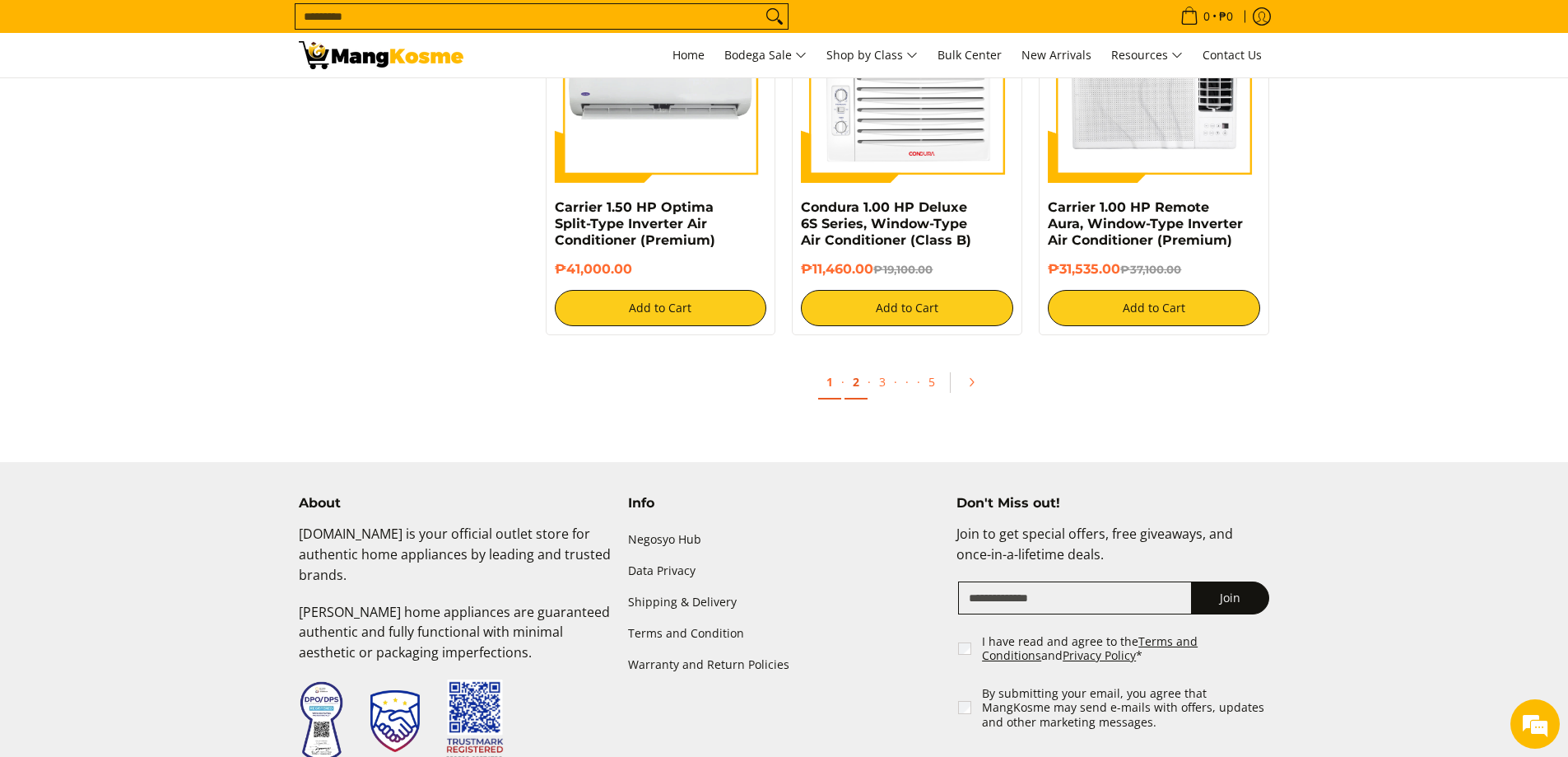
click at [863, 385] on link "2" at bounding box center [856, 381] width 23 height 33
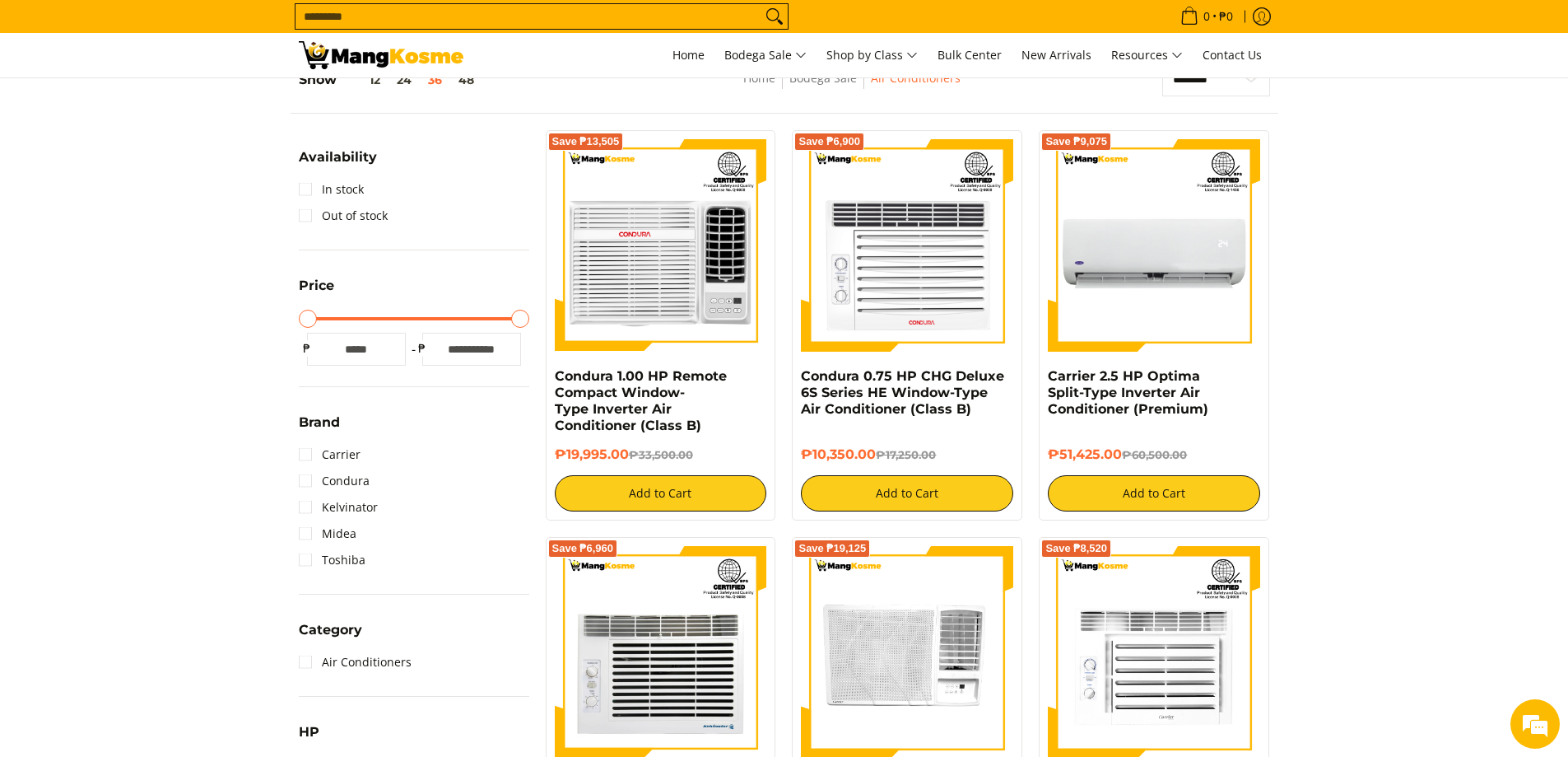
scroll to position [247, 0]
